Goal: Task Accomplishment & Management: Use online tool/utility

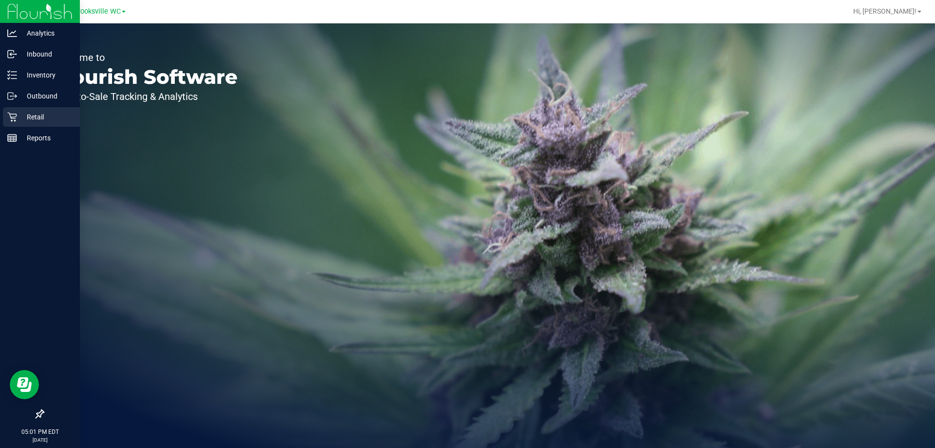
click at [35, 112] on p "Retail" at bounding box center [46, 117] width 58 height 12
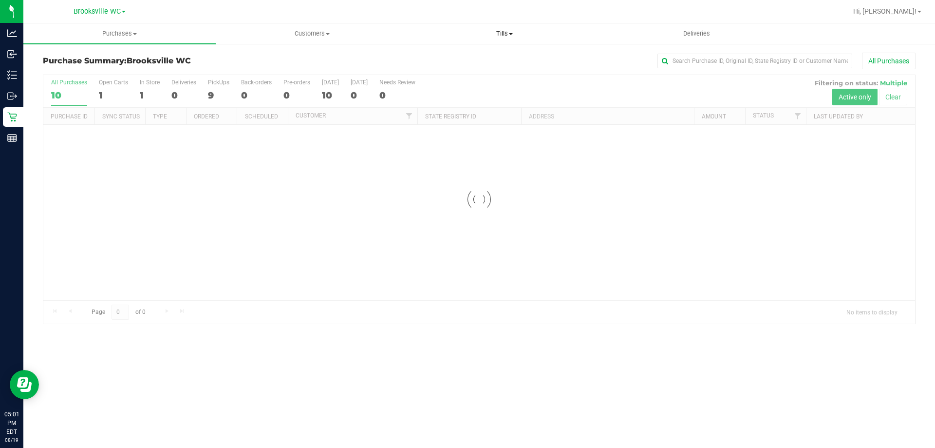
click at [514, 34] on span "Tills" at bounding box center [504, 33] width 191 height 9
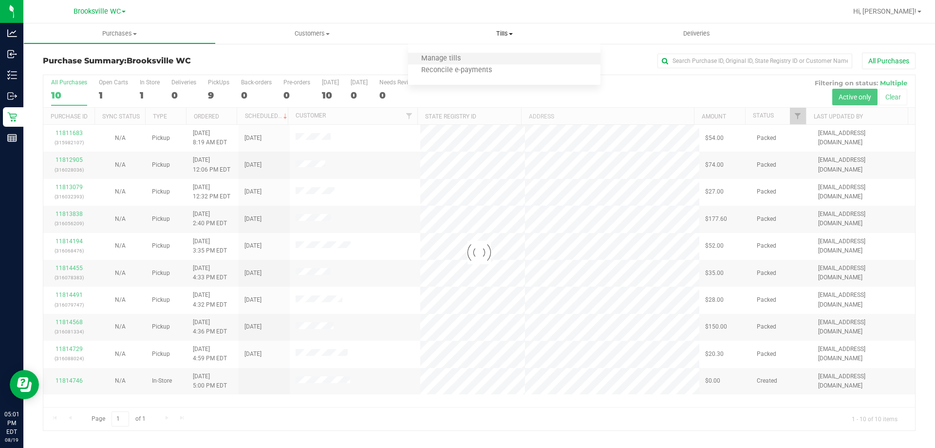
click at [483, 54] on li "Manage tills" at bounding box center [504, 59] width 192 height 12
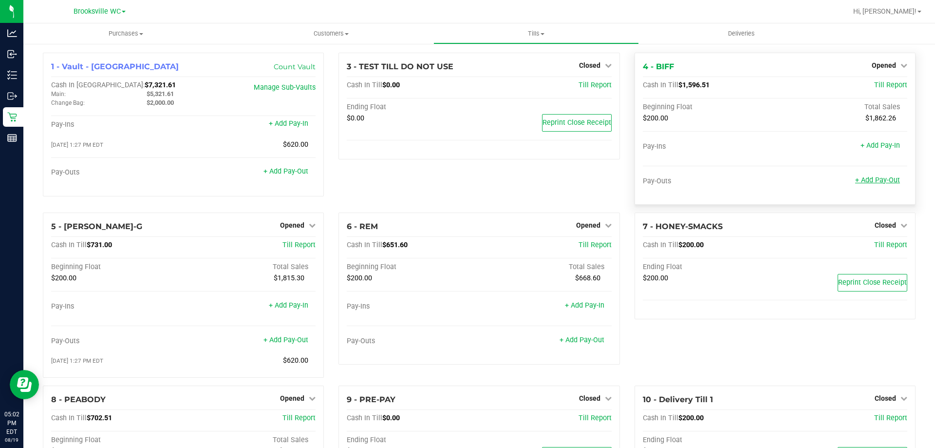
click at [870, 182] on link "+ Add Pay-Out" at bounding box center [877, 180] width 45 height 8
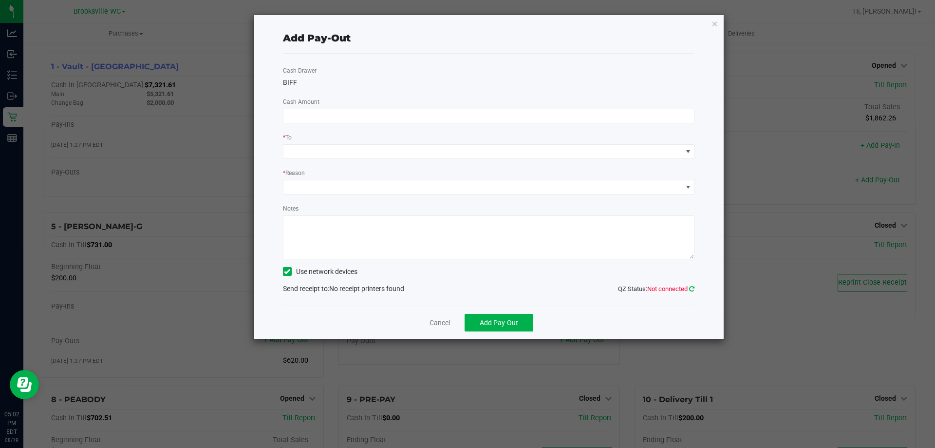
click at [691, 288] on icon at bounding box center [691, 288] width 5 height 6
click at [446, 324] on link "Cancel" at bounding box center [440, 323] width 20 height 10
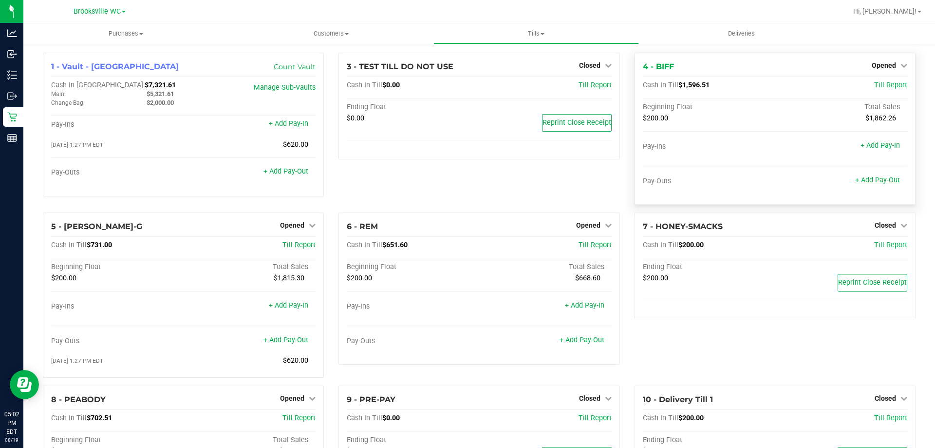
click at [879, 182] on link "+ Add Pay-Out" at bounding box center [877, 180] width 45 height 8
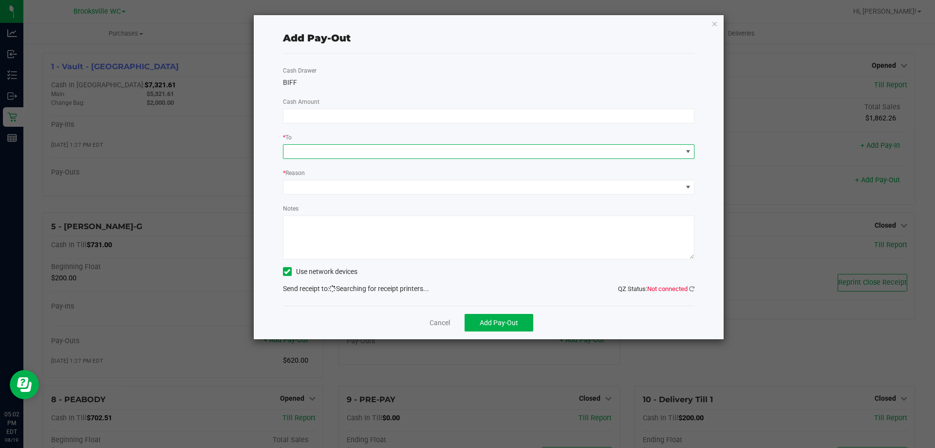
click at [447, 152] on span at bounding box center [482, 152] width 399 height 14
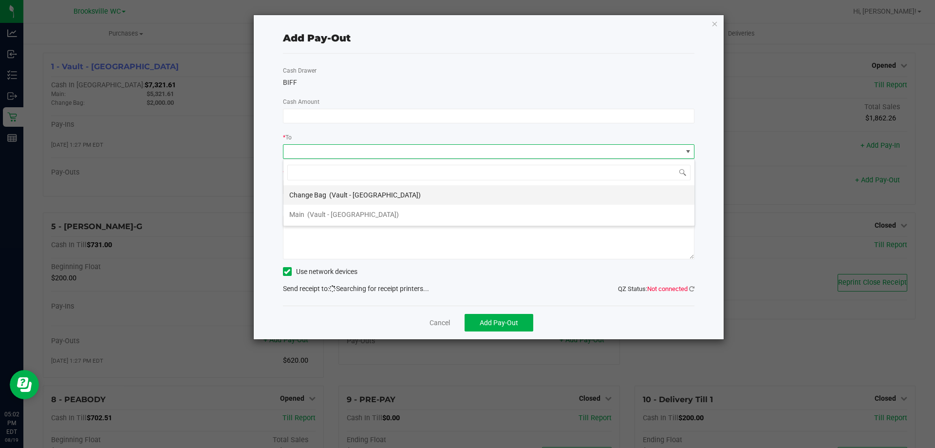
scroll to position [15, 412]
click at [694, 286] on icon at bounding box center [691, 288] width 5 height 6
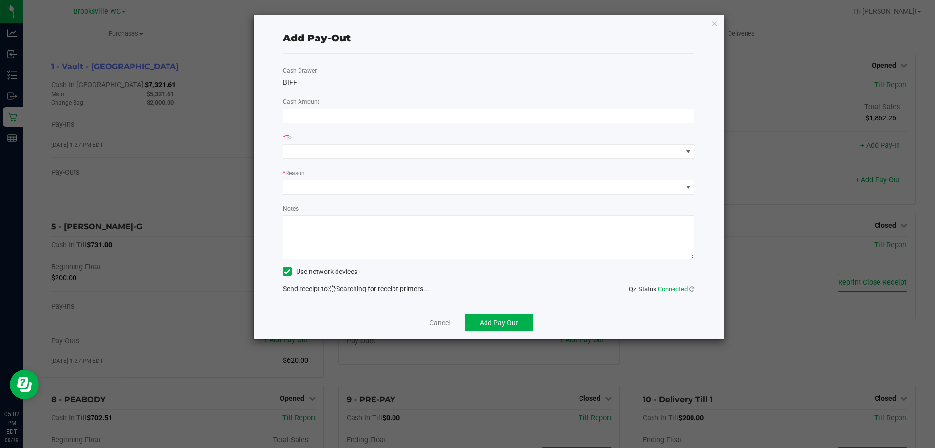
click at [441, 325] on link "Cancel" at bounding box center [440, 323] width 20 height 10
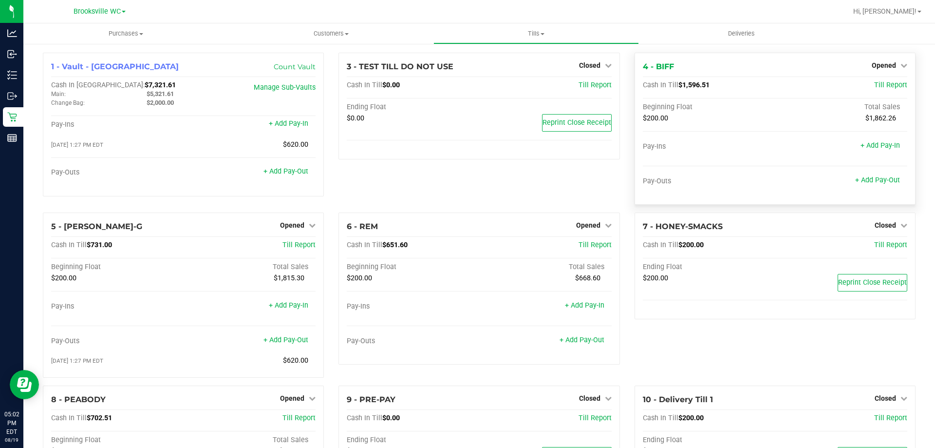
click at [871, 174] on div "+ Add Pay-Out" at bounding box center [877, 174] width 45 height 21
click at [872, 177] on link "+ Add Pay-Out" at bounding box center [877, 180] width 45 height 8
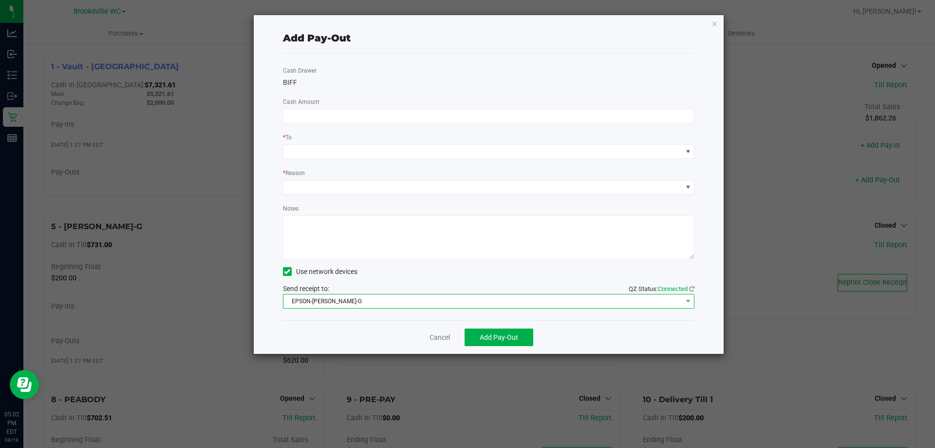
click at [394, 298] on span "EPSON-[PERSON_NAME]-G" at bounding box center [482, 301] width 399 height 14
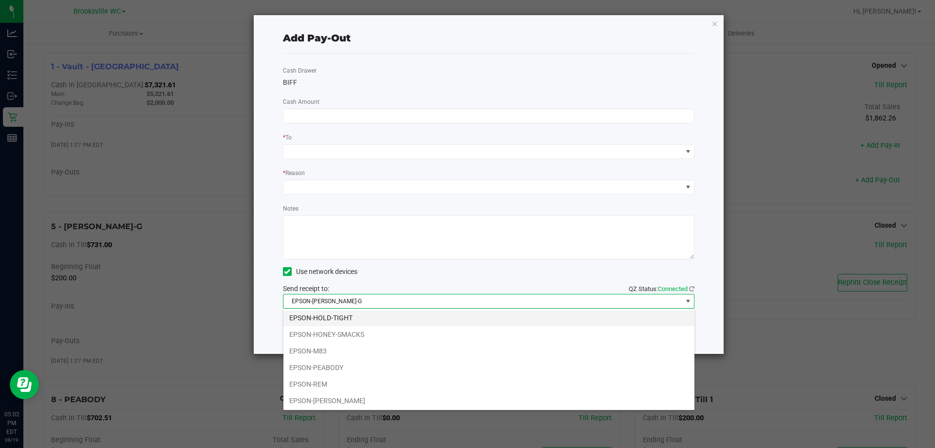
scroll to position [85, 0]
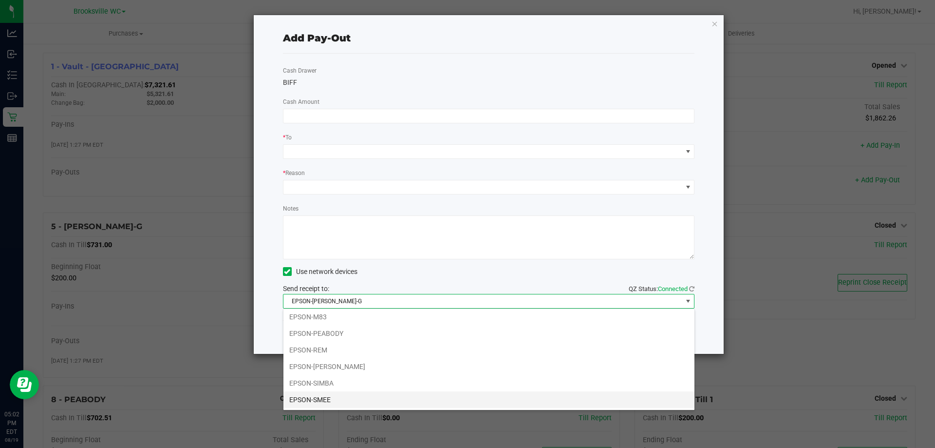
click at [365, 398] on li "EPSON-SMEE" at bounding box center [488, 399] width 411 height 17
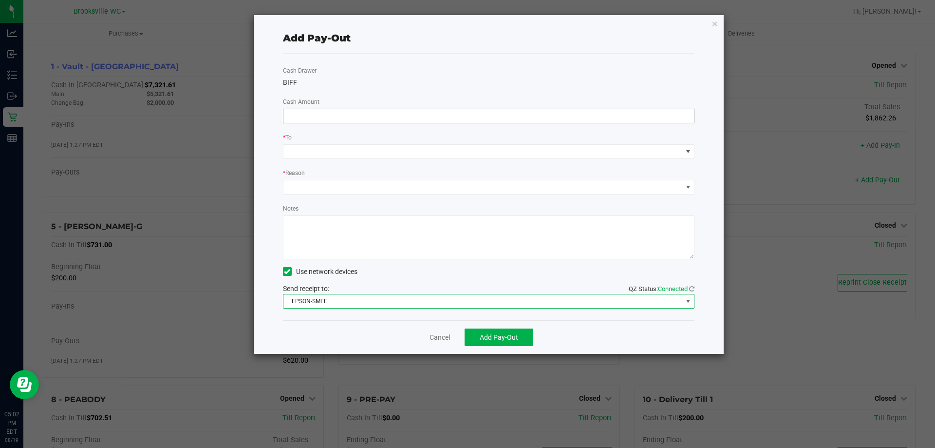
click at [350, 118] on input at bounding box center [488, 116] width 411 height 14
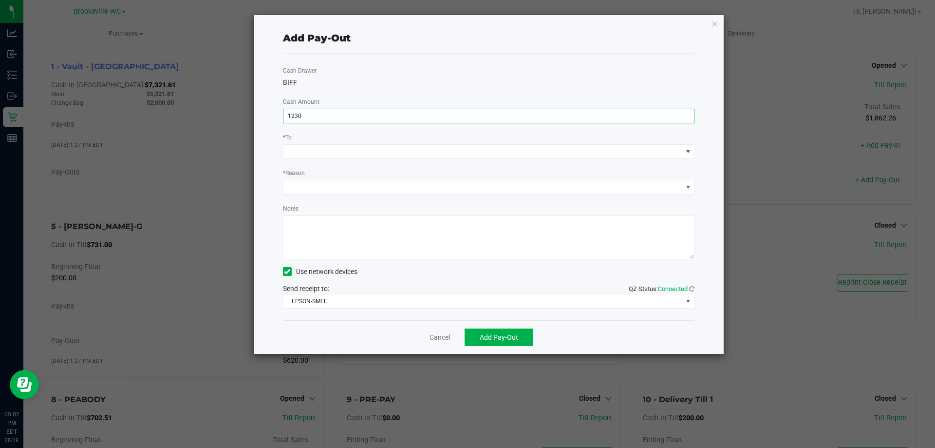
type input "$1,230.00"
click at [369, 63] on div "Cash Drawer [PERSON_NAME] Amount $1,230.00 * To * Reason Notes Use network devi…" at bounding box center [489, 187] width 412 height 266
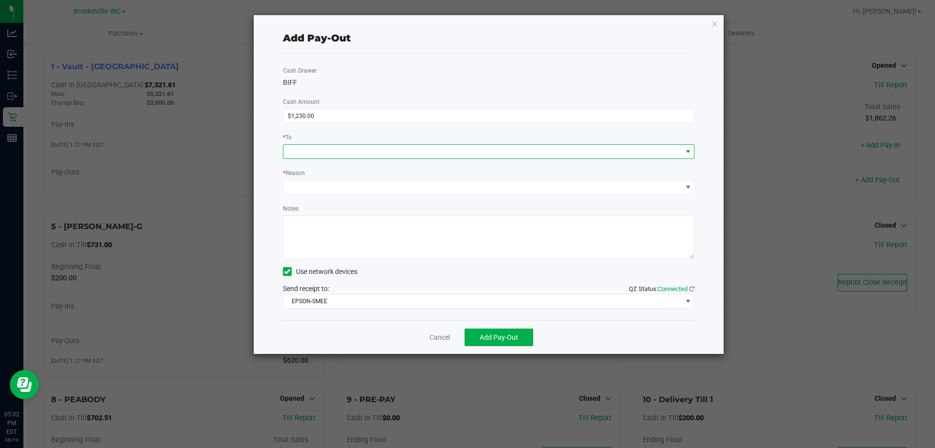
click at [359, 151] on span at bounding box center [482, 152] width 399 height 14
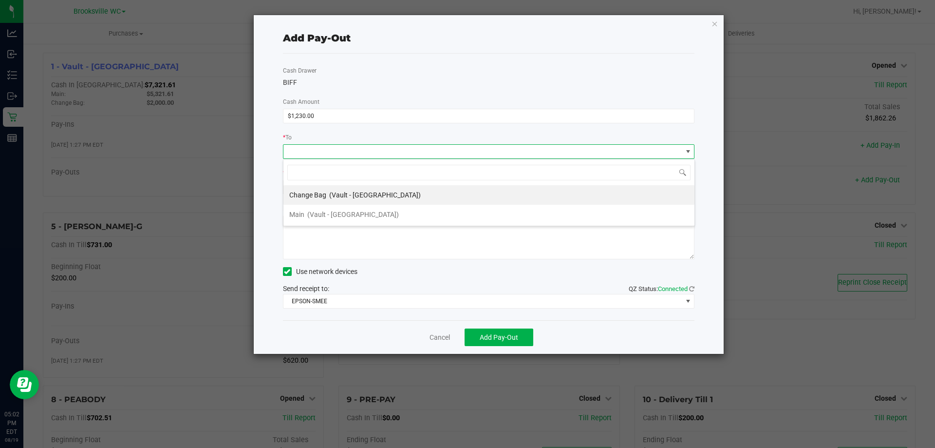
scroll to position [15, 412]
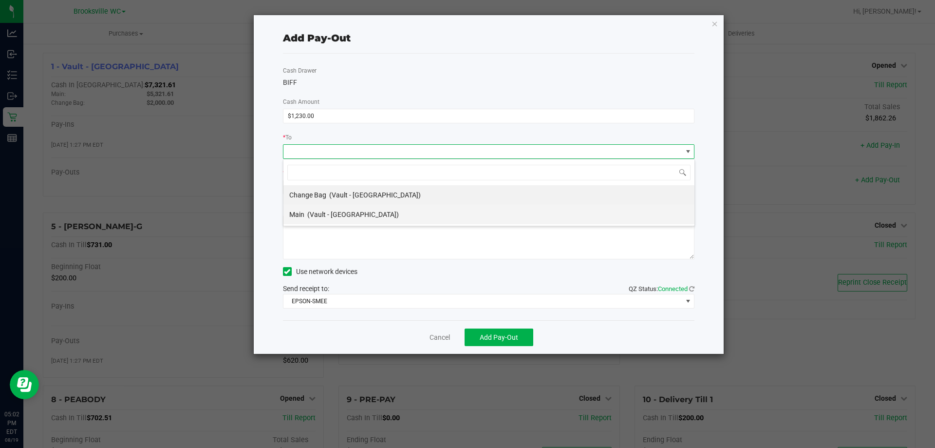
click at [362, 215] on span "(Vault - [GEOGRAPHIC_DATA])" at bounding box center [353, 214] width 92 height 8
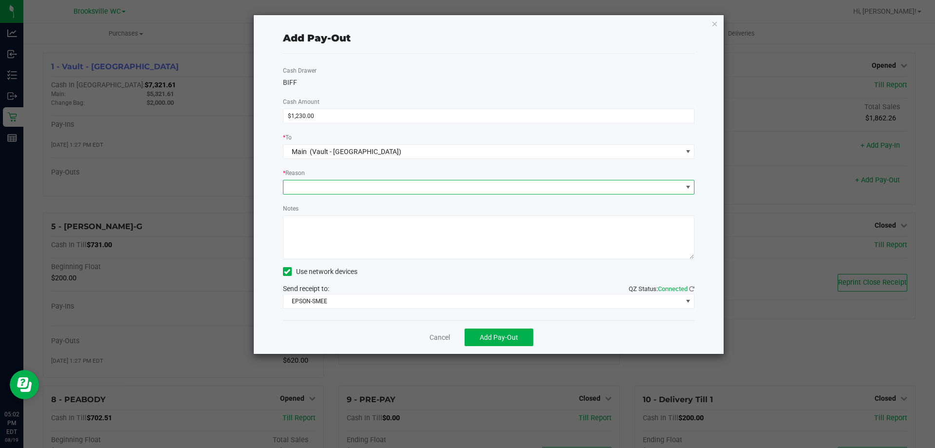
click at [361, 189] on span at bounding box center [482, 187] width 399 height 14
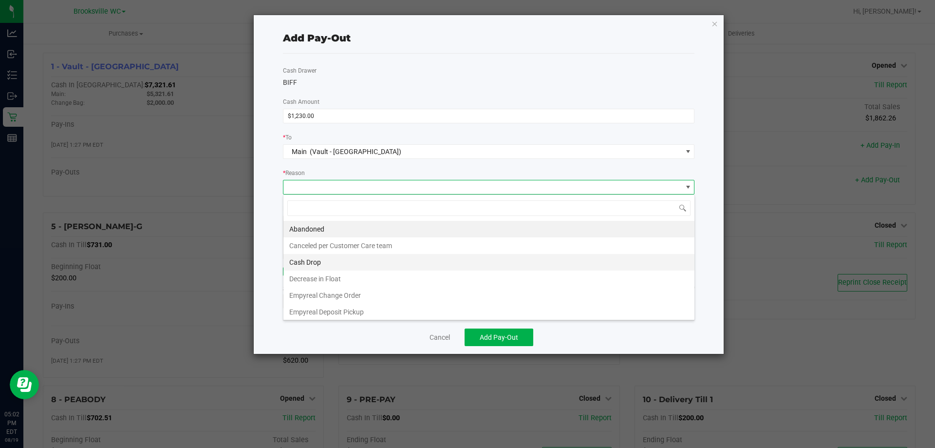
click at [356, 260] on li "Cash Drop" at bounding box center [488, 262] width 411 height 17
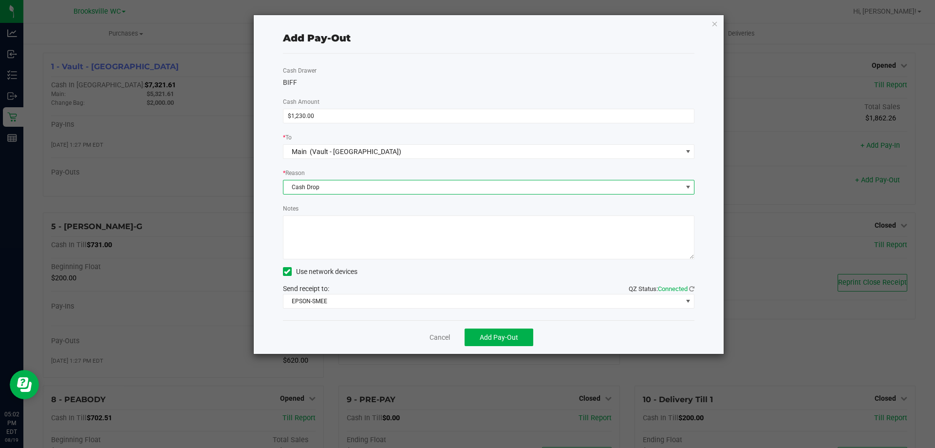
click at [360, 247] on textarea "Notes" at bounding box center [489, 237] width 412 height 44
type textarea "eb"
click at [505, 338] on span "Add Pay-Out" at bounding box center [499, 337] width 38 height 8
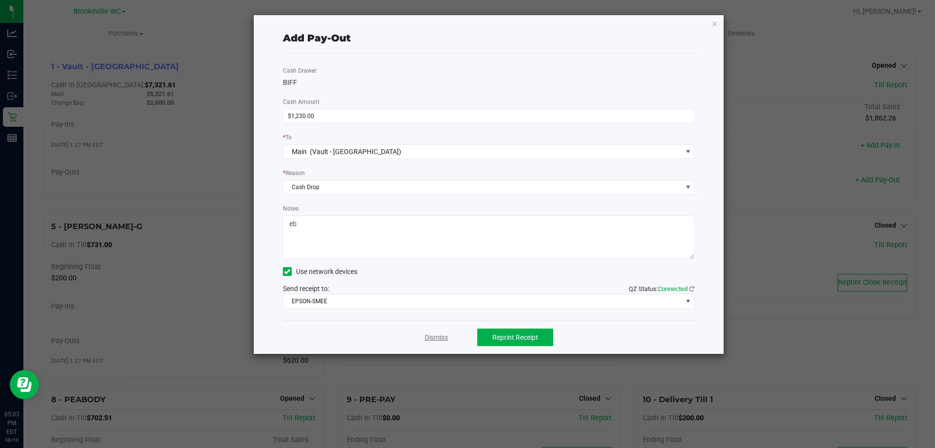
click at [444, 338] on link "Dismiss" at bounding box center [436, 337] width 23 height 10
